Goal: Task Accomplishment & Management: Manage account settings

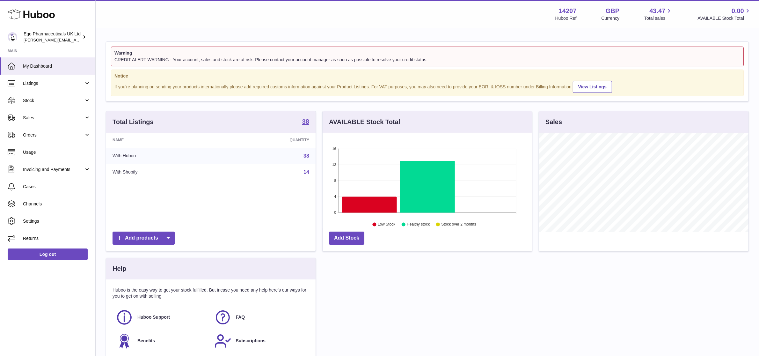
scroll to position [99, 210]
click at [25, 101] on span "Stock" at bounding box center [53, 101] width 61 height 6
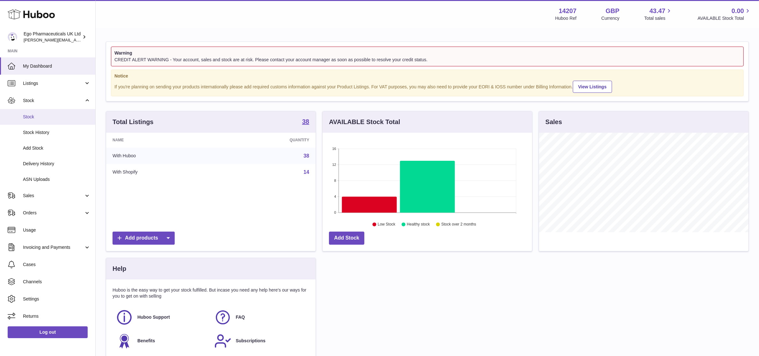
click at [28, 115] on span "Stock" at bounding box center [57, 117] width 68 height 6
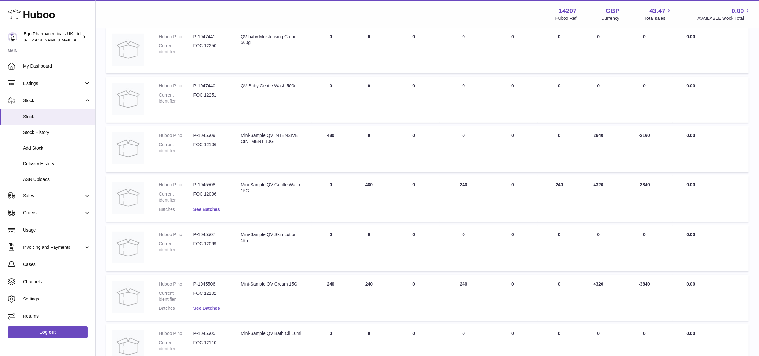
scroll to position [199, 0]
click at [41, 324] on link "Returns" at bounding box center [47, 315] width 95 height 17
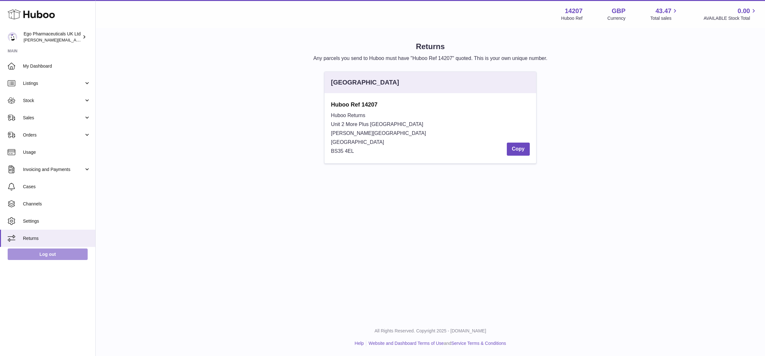
click at [42, 257] on link "Log out" at bounding box center [48, 253] width 80 height 11
